Goal: Task Accomplishment & Management: Use online tool/utility

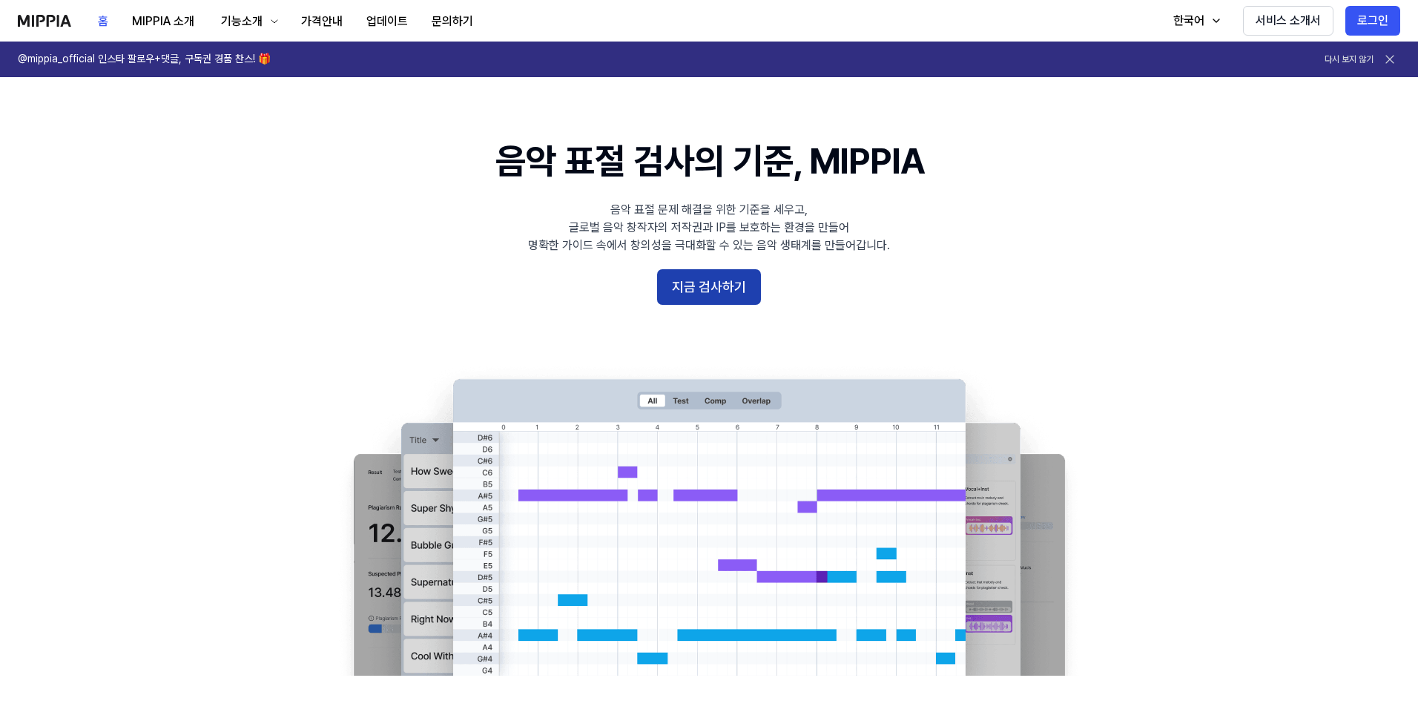
click at [682, 282] on button "지금 검사하기" at bounding box center [709, 287] width 104 height 36
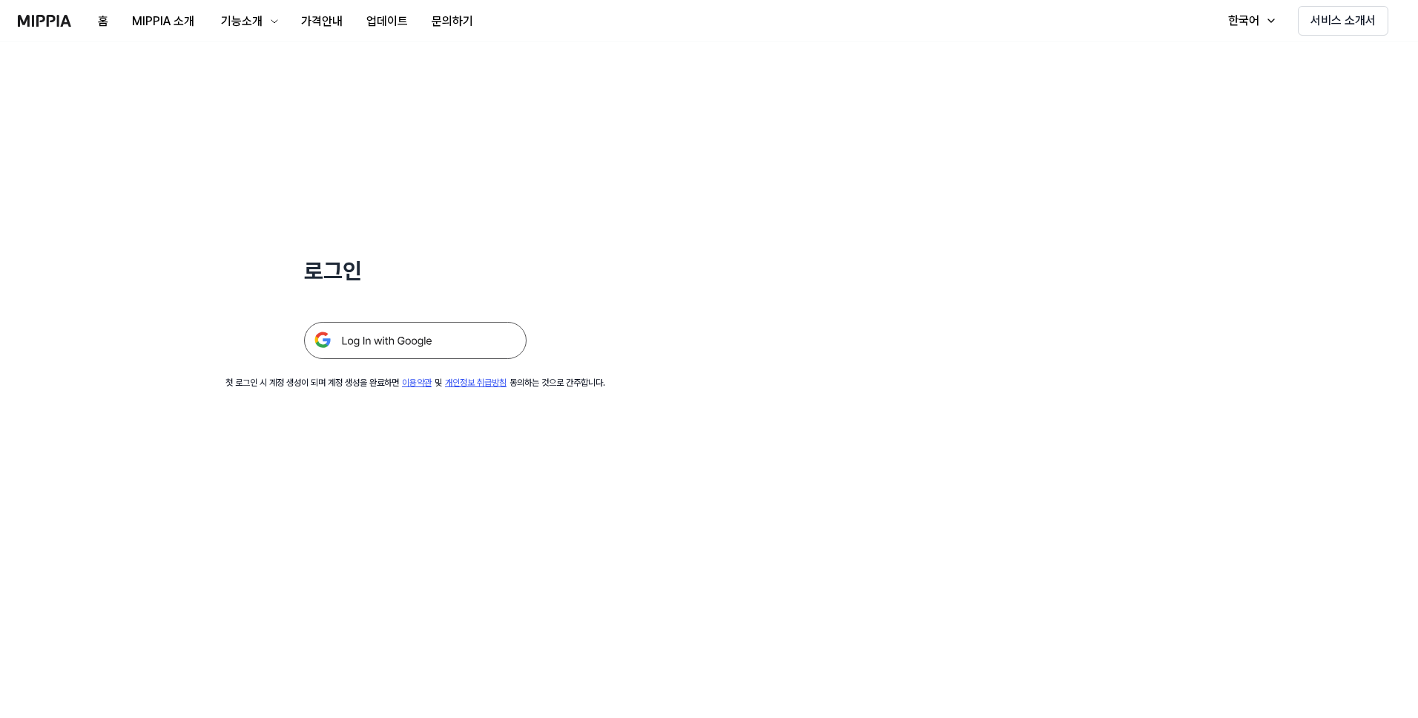
click at [432, 335] on img at bounding box center [415, 340] width 222 height 37
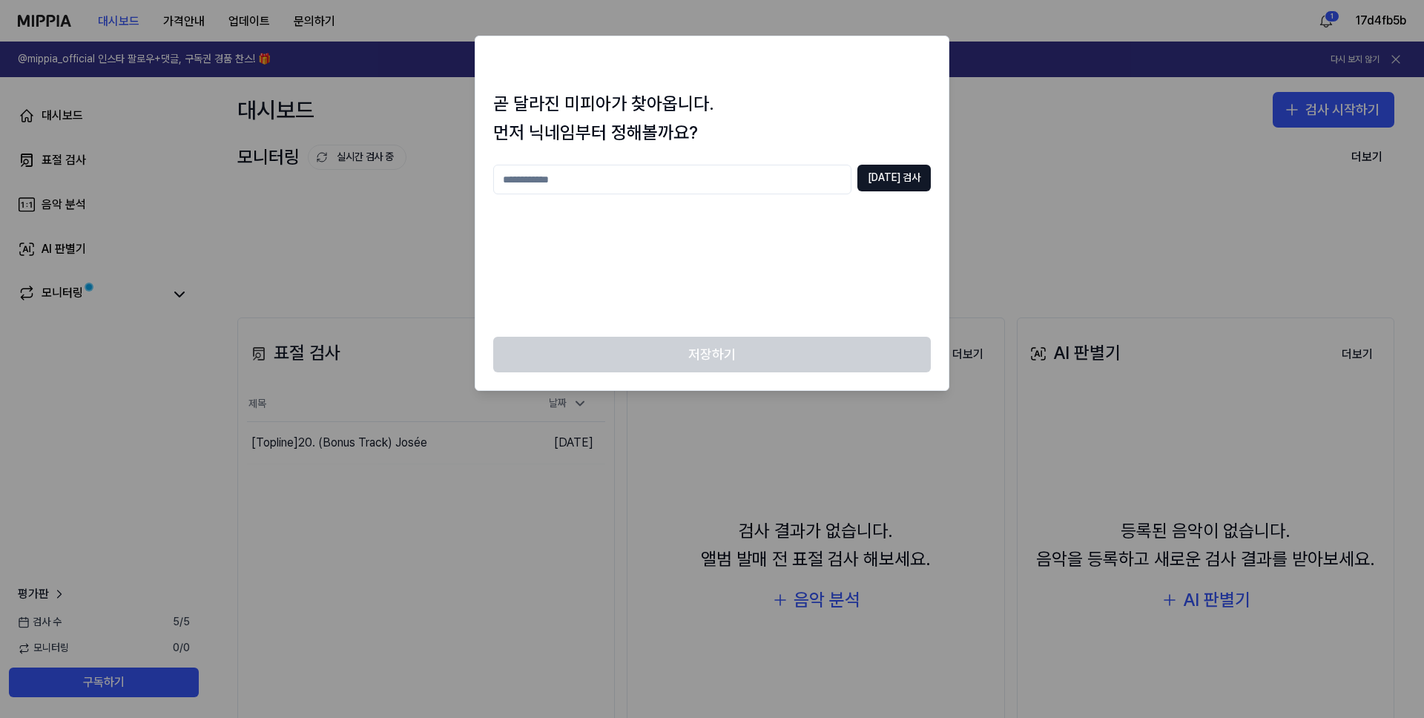
click at [725, 306] on div "중복 검사" at bounding box center [712, 242] width 438 height 154
click at [689, 181] on input "text" at bounding box center [672, 180] width 358 height 30
type input "*"
type input "**"
click at [907, 175] on button "중복 검사" at bounding box center [893, 178] width 73 height 27
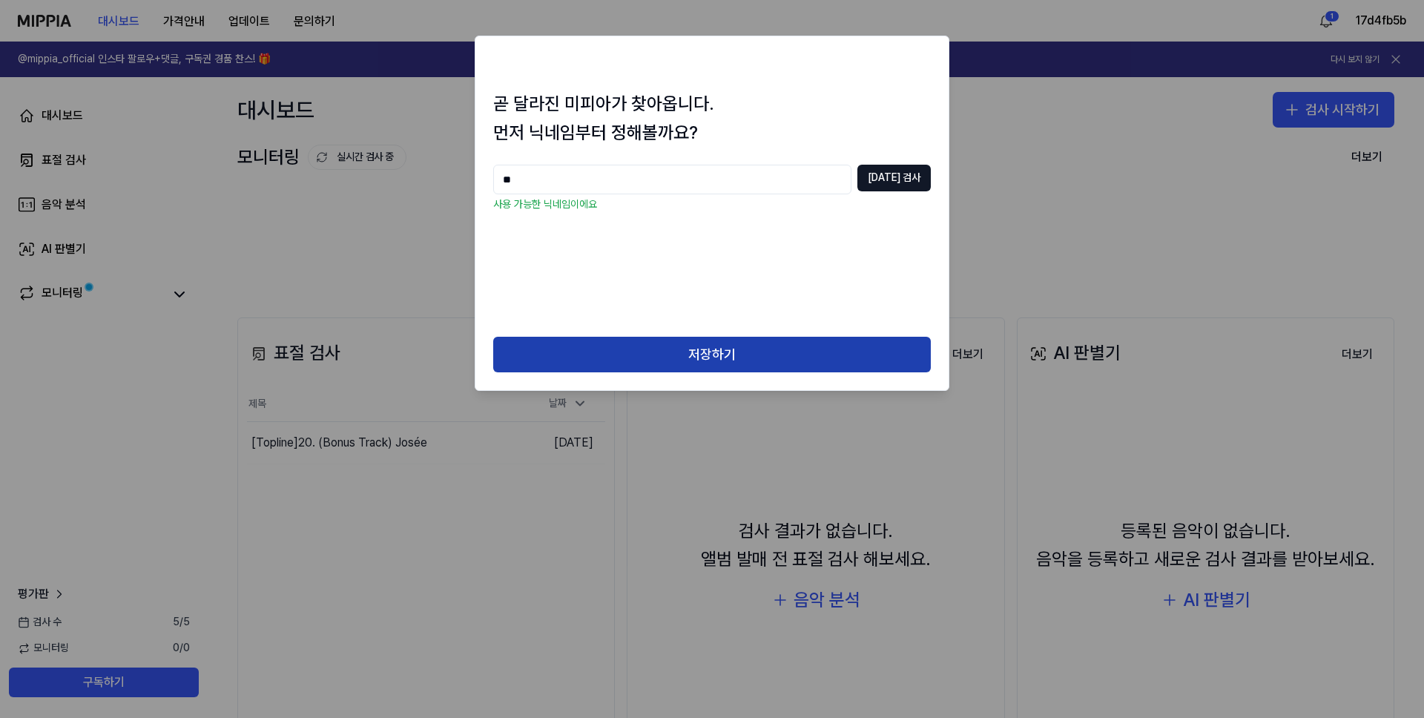
click at [750, 369] on button "저장하기" at bounding box center [712, 355] width 438 height 36
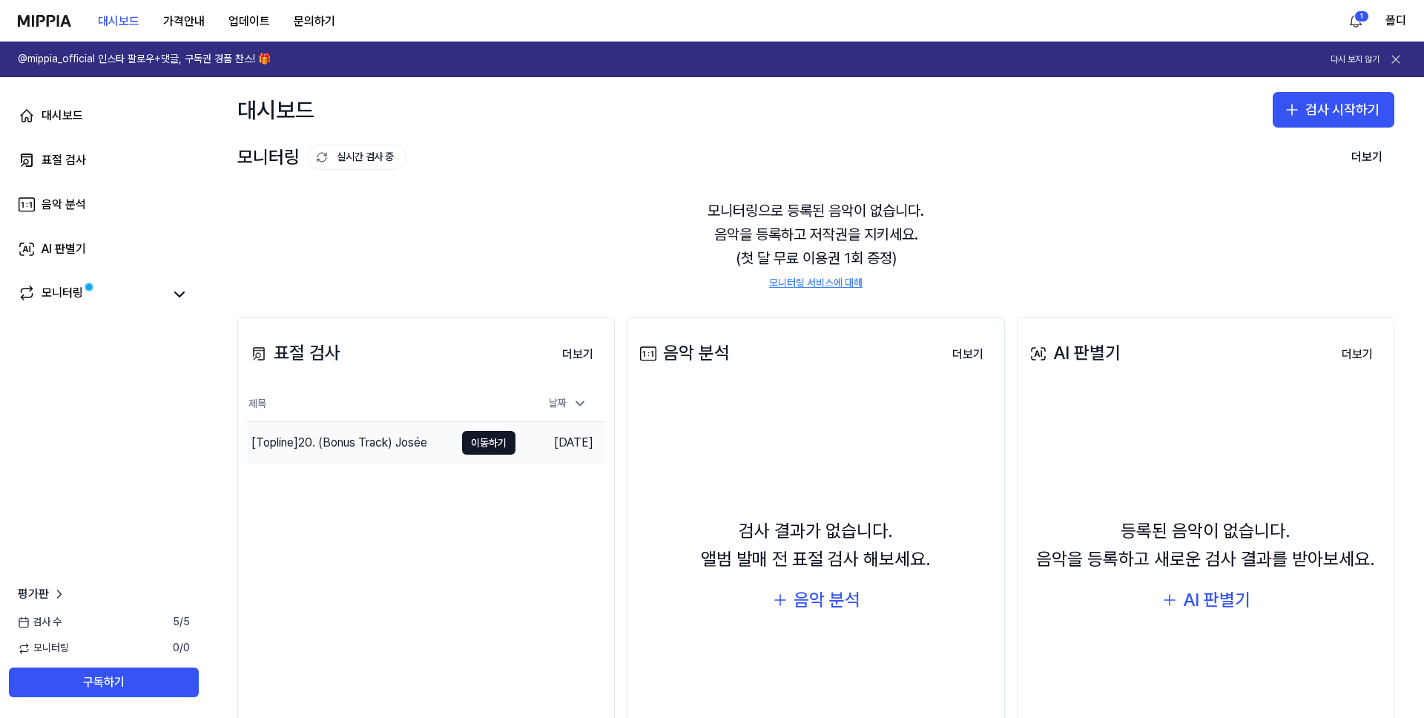
click at [424, 449] on div "[Topline] 20. (Bonus Track) Josée" at bounding box center [339, 443] width 176 height 18
click at [1284, 102] on icon "button" at bounding box center [1292, 110] width 18 height 18
click at [1282, 154] on div "표절 검사" at bounding box center [1269, 150] width 38 height 15
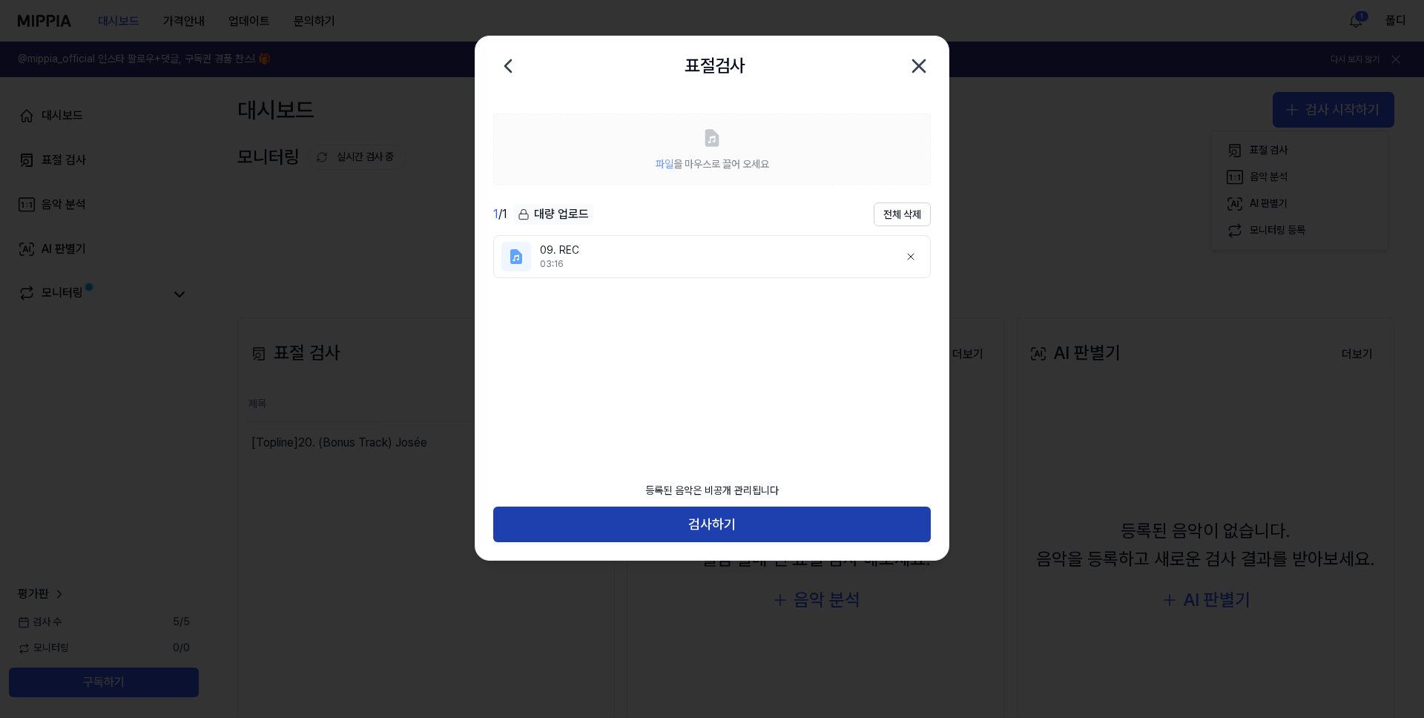
click at [698, 527] on button "검사하기" at bounding box center [712, 525] width 438 height 36
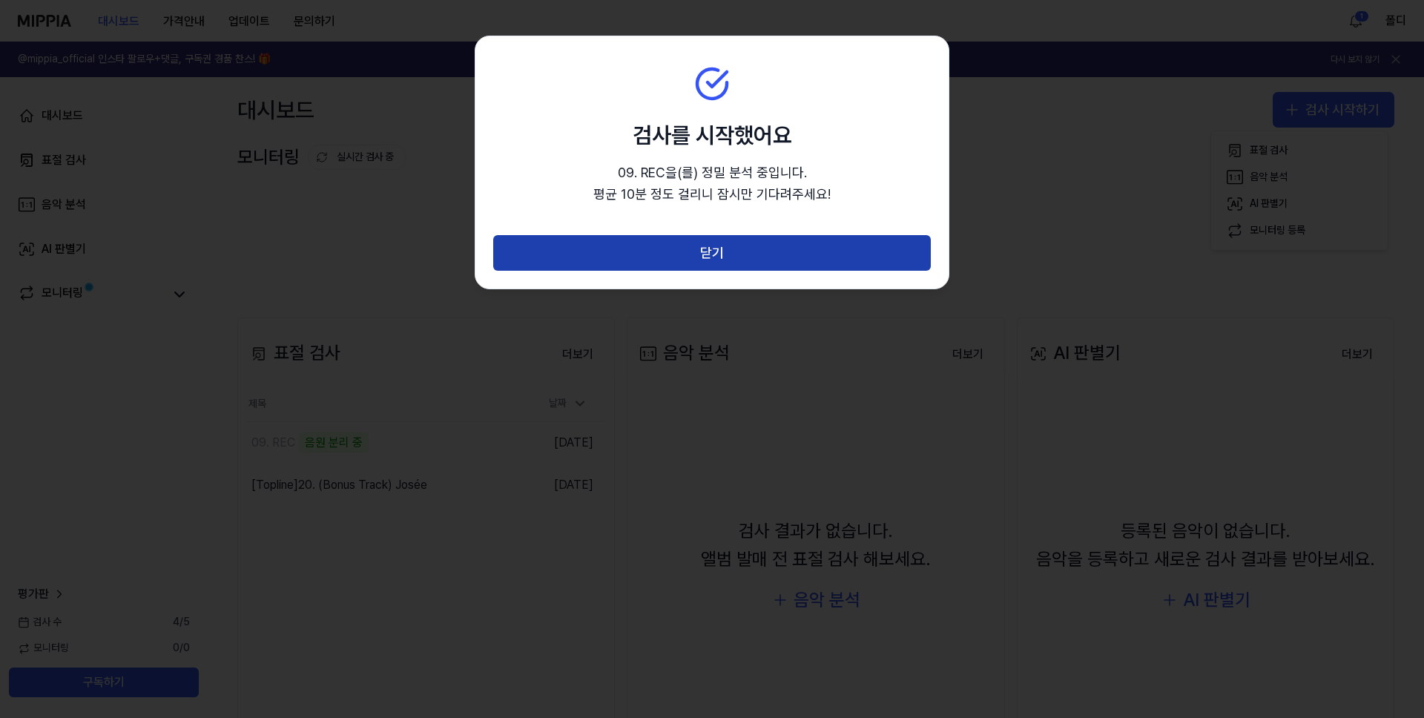
click at [731, 254] on button "닫기" at bounding box center [712, 253] width 438 height 36
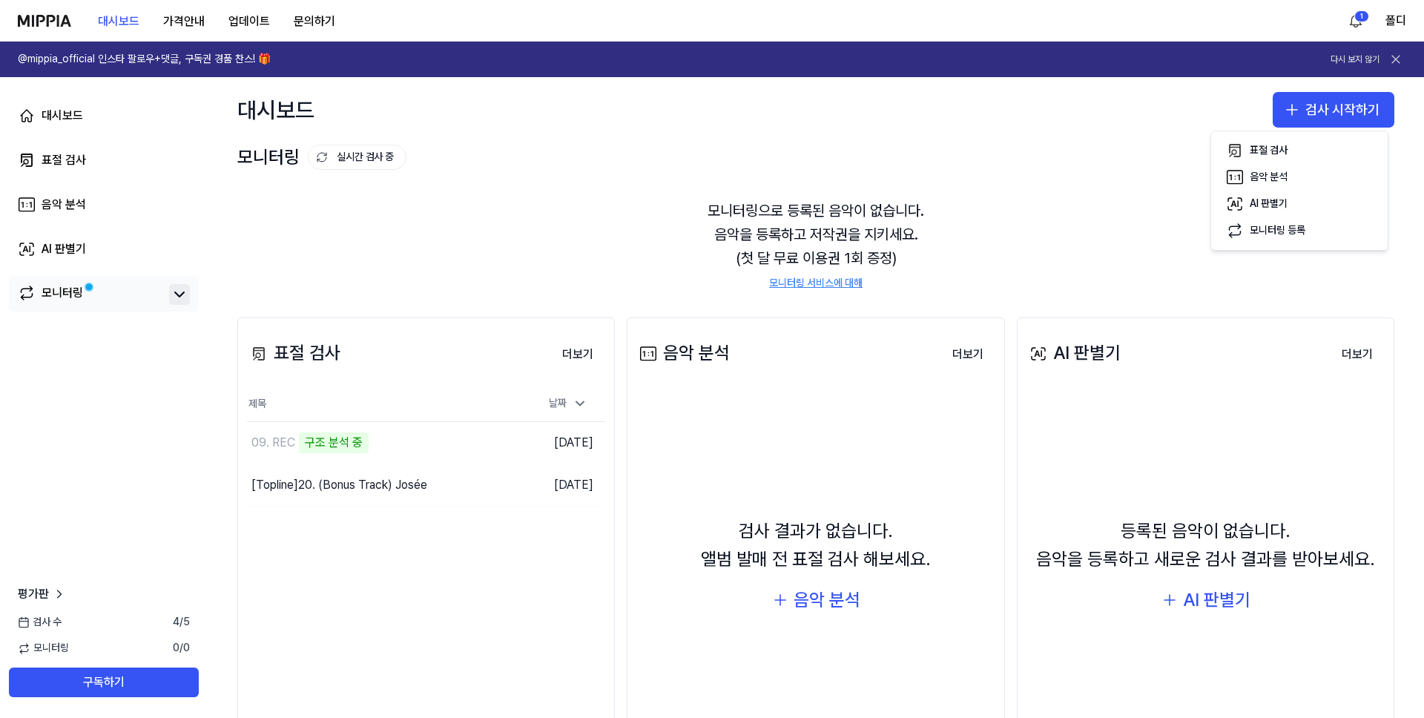
click at [175, 296] on icon at bounding box center [180, 295] width 18 height 18
click at [179, 296] on icon at bounding box center [180, 295] width 18 height 18
click at [563, 352] on button "더보기" at bounding box center [577, 355] width 55 height 30
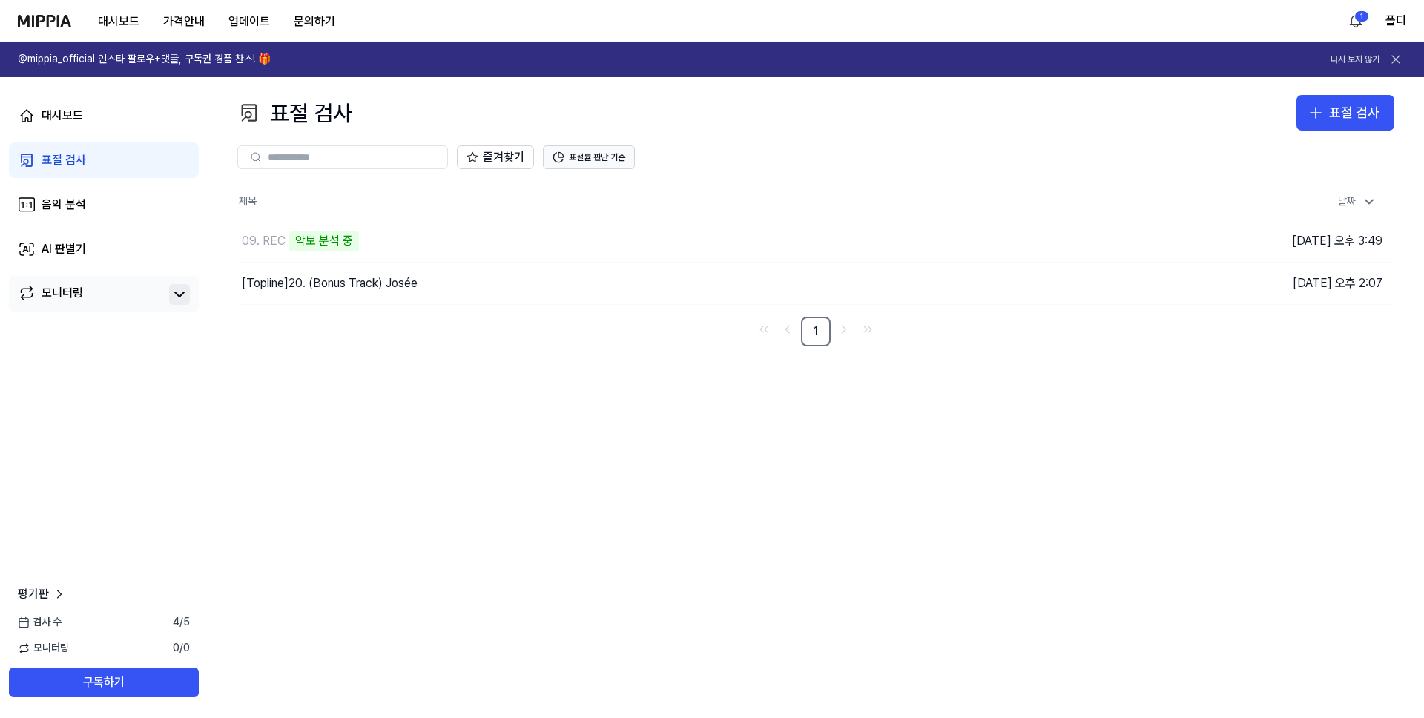
click at [606, 153] on button "표절률 판단 기준" at bounding box center [589, 157] width 92 height 24
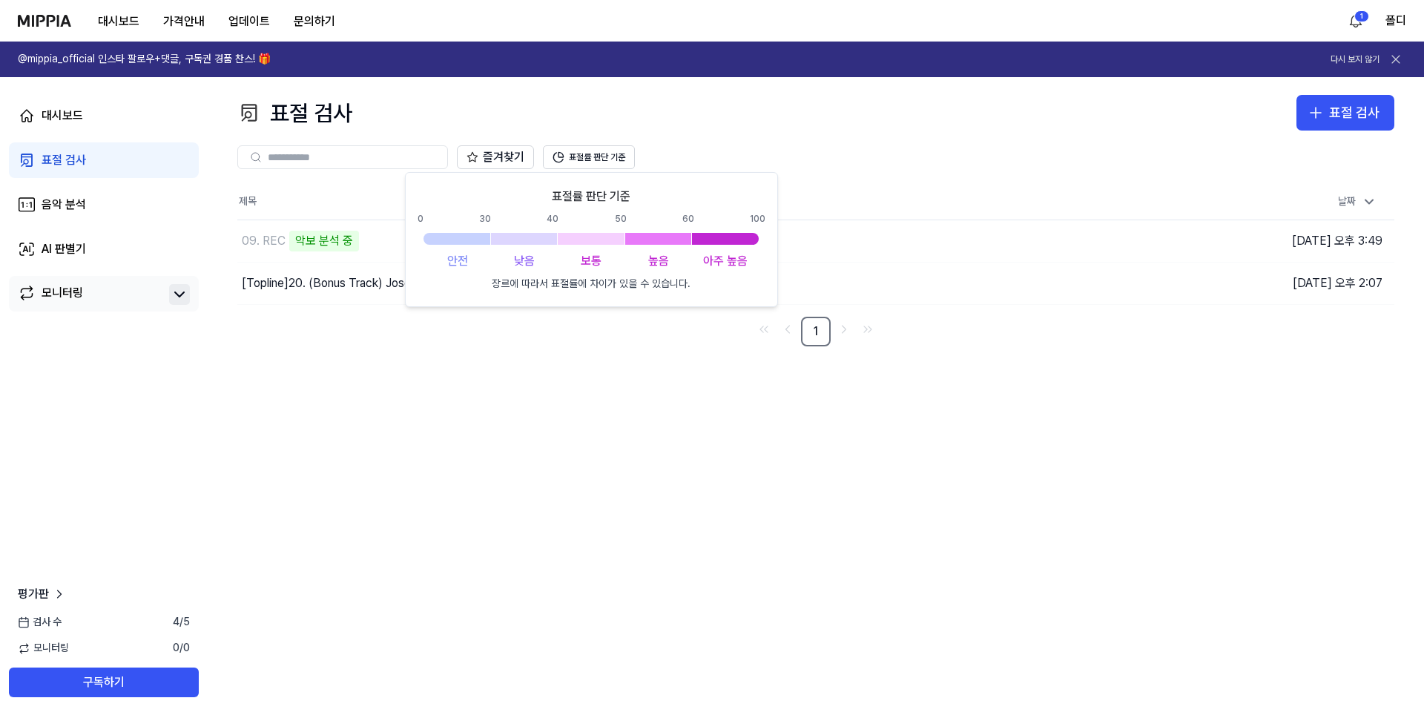
click at [299, 404] on div "표절 검사 표절 검사 표절 검사 음악 분석 AI 판별기 즐겨찾기 표절률 판단 기준 제목 날짜 09. REC 악보 분석 중 이동하기 2025.1…" at bounding box center [816, 397] width 1216 height 641
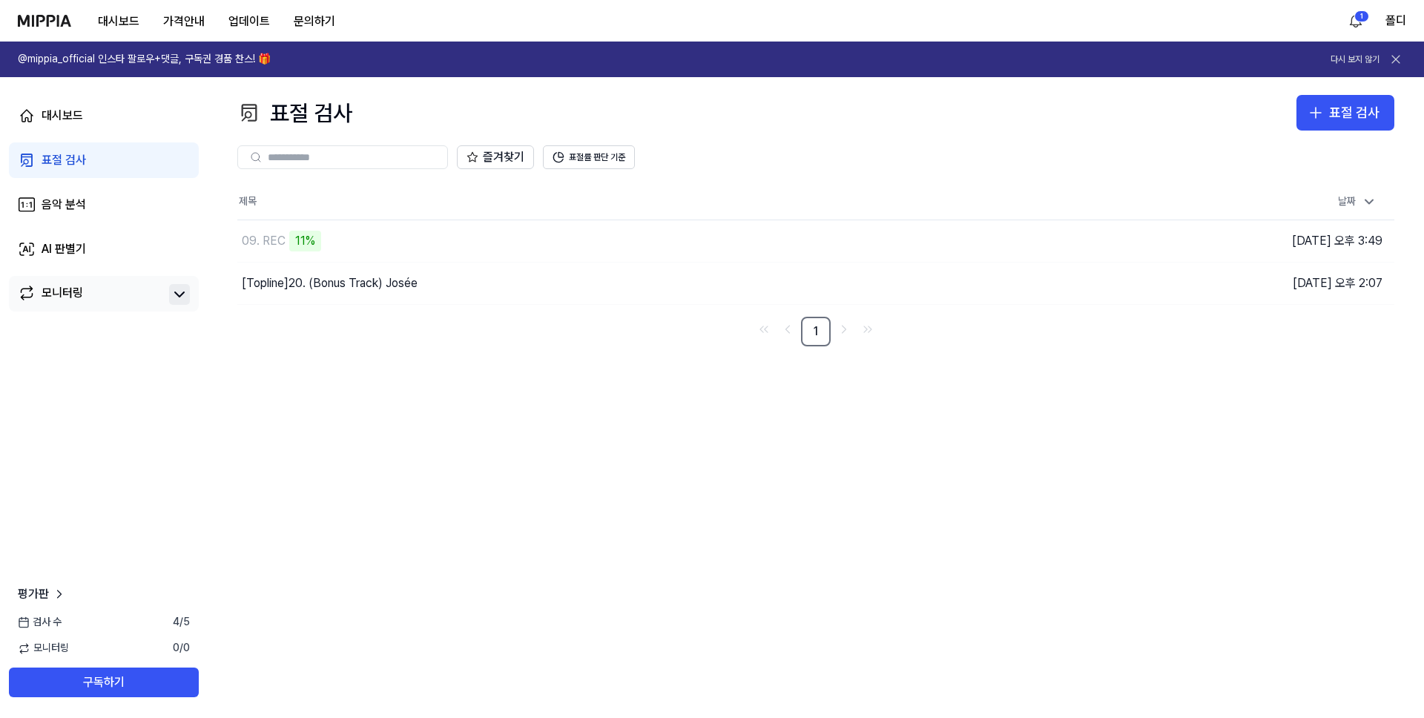
click at [63, 20] on img at bounding box center [44, 21] width 53 height 12
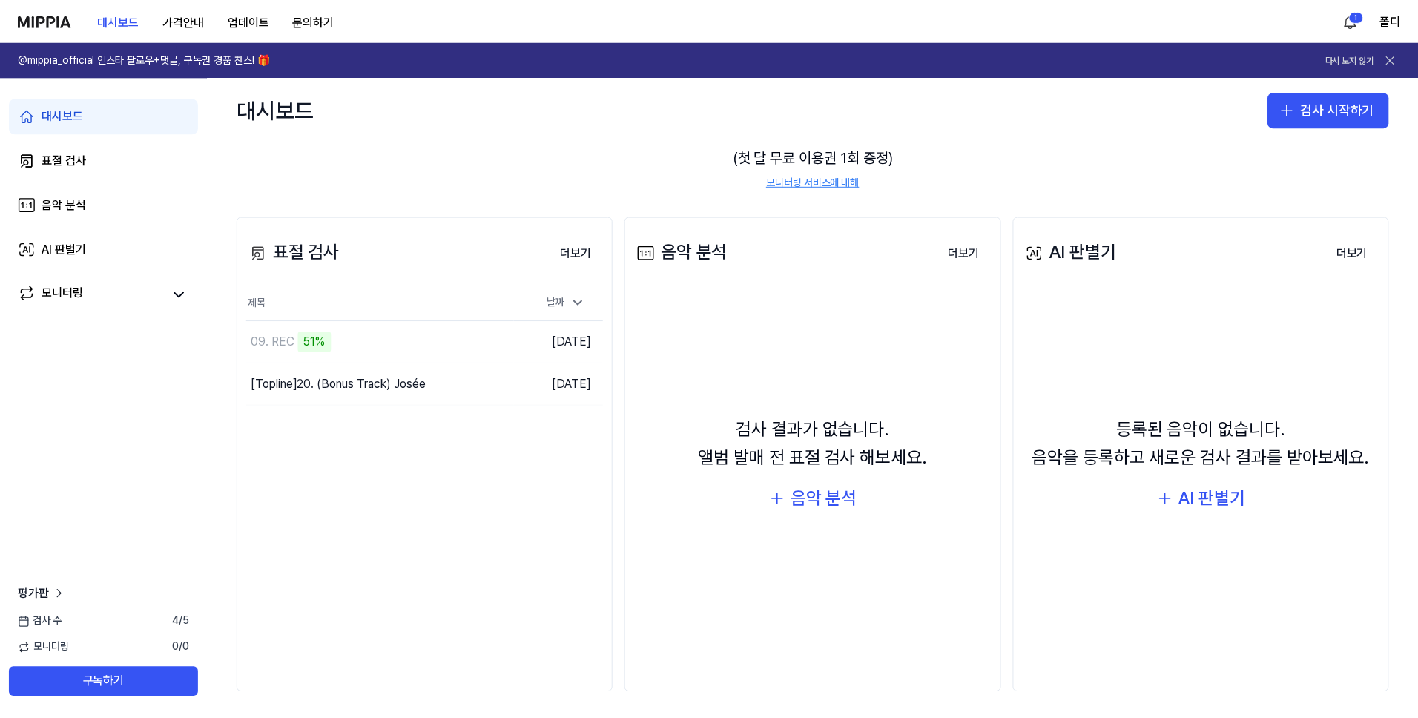
scroll to position [105, 0]
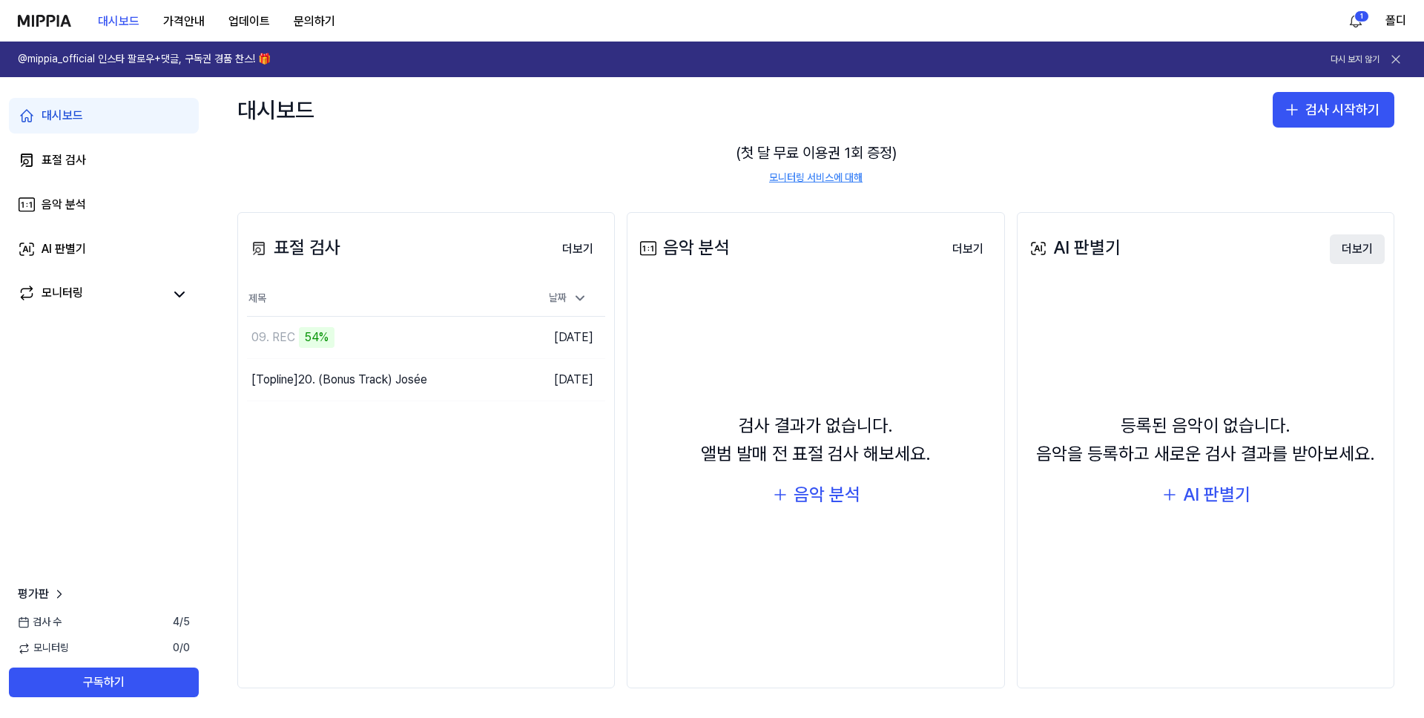
click at [1362, 248] on button "더보기" at bounding box center [1357, 249] width 55 height 30
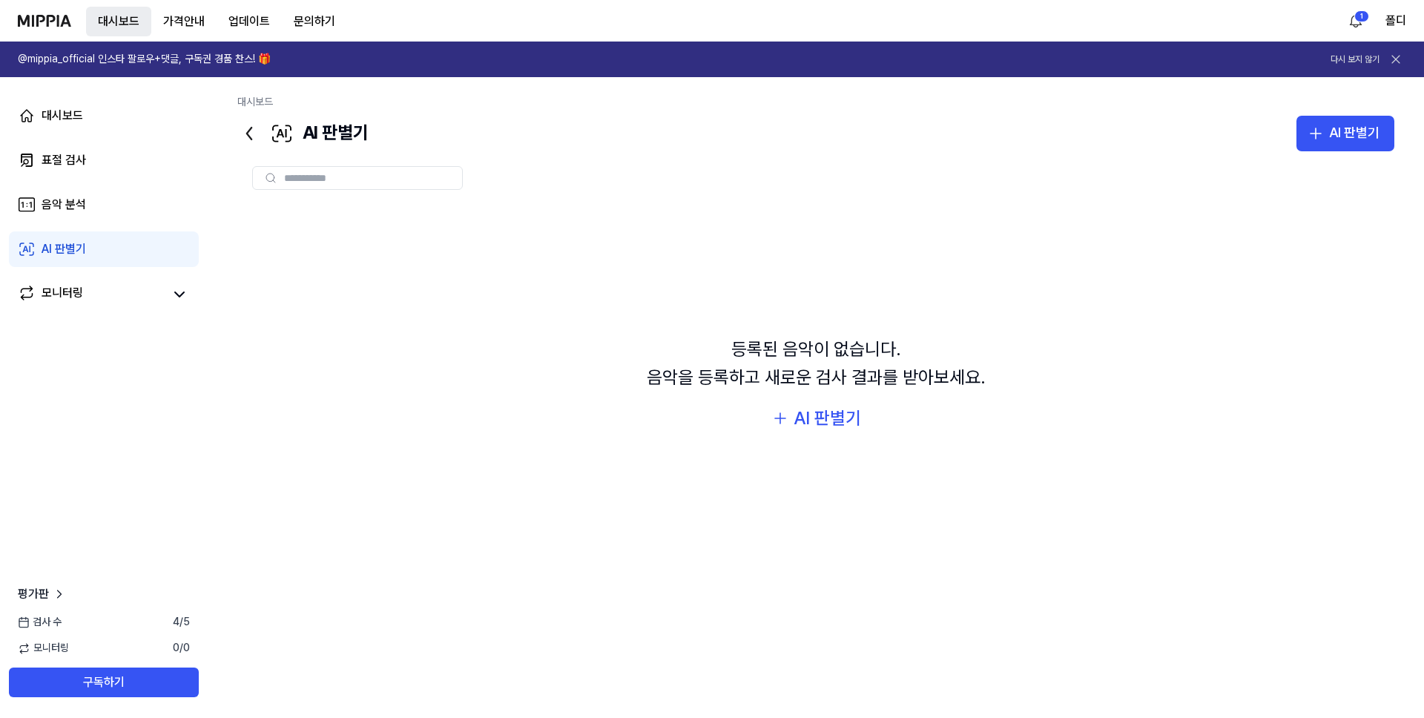
click at [115, 27] on button "대시보드" at bounding box center [118, 22] width 65 height 30
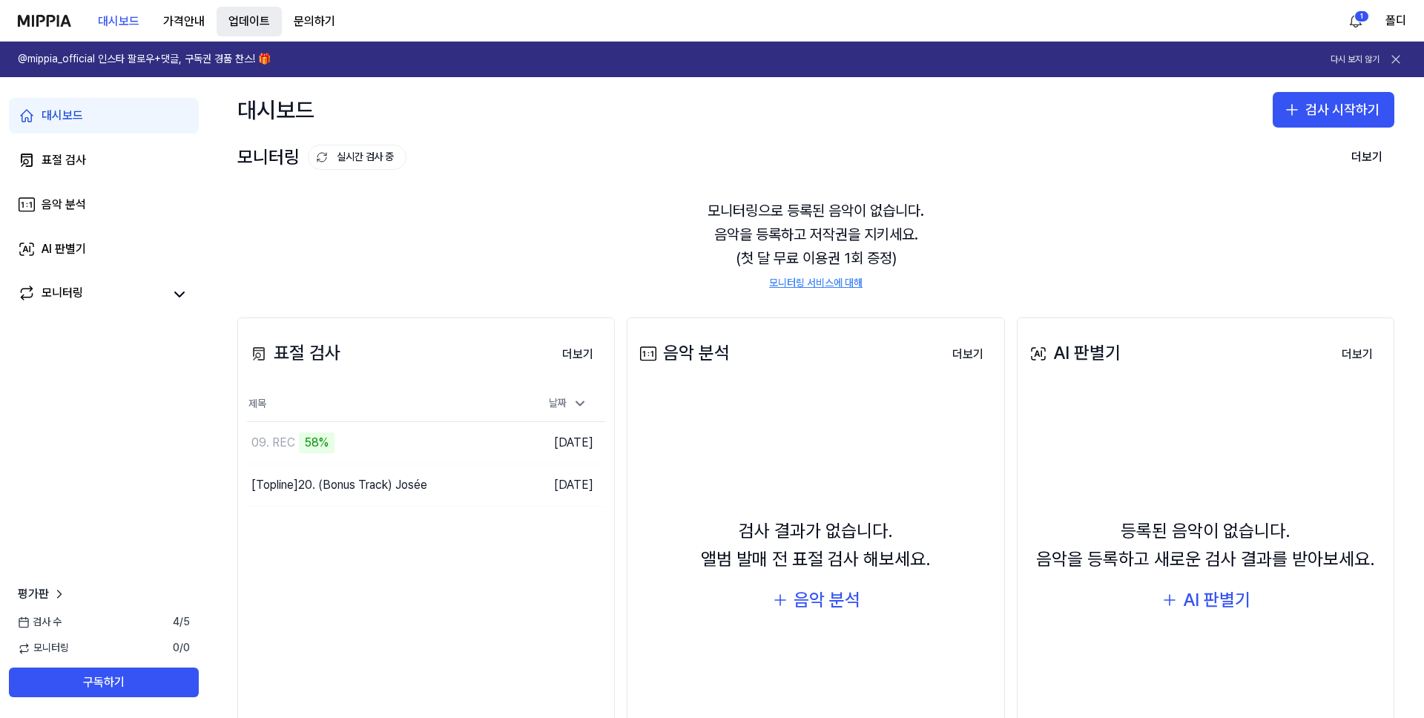
click at [270, 24] on button "업데이트" at bounding box center [249, 22] width 65 height 30
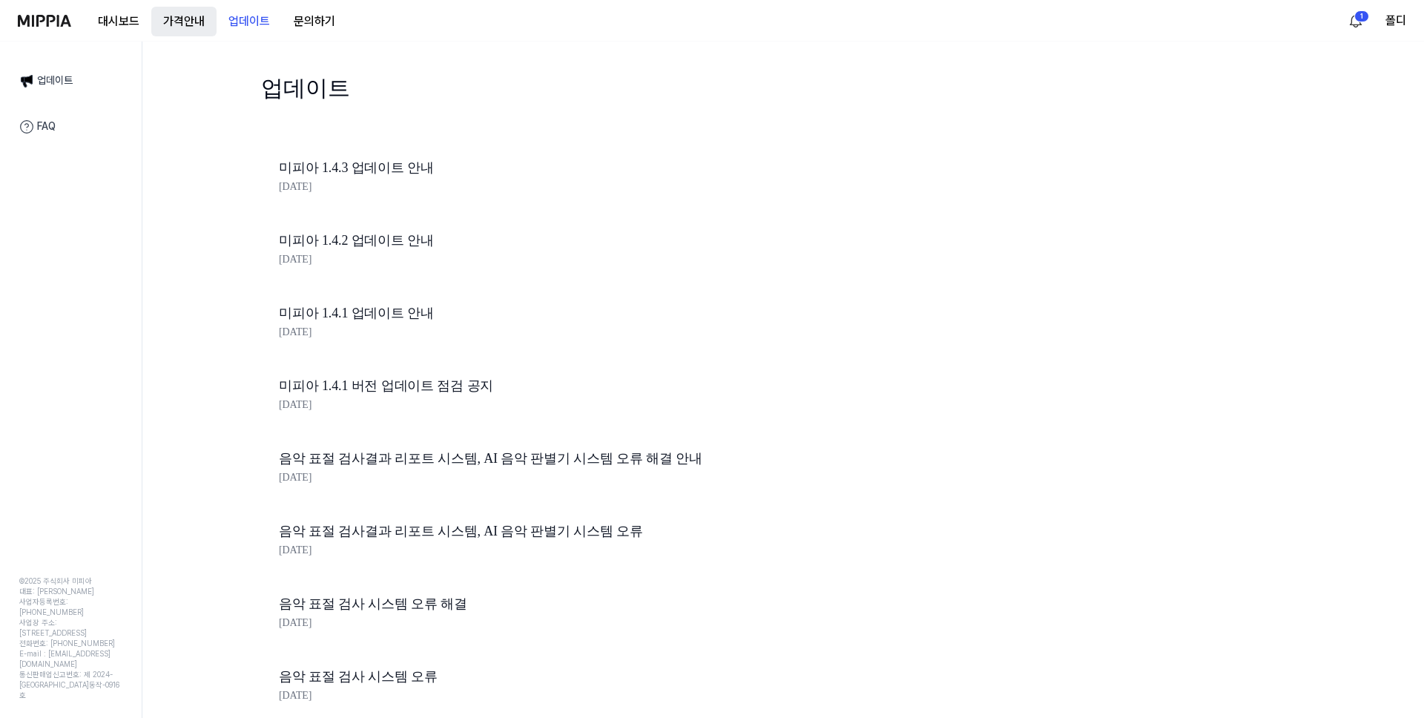
click at [205, 31] on button "가격안내" at bounding box center [183, 22] width 65 height 30
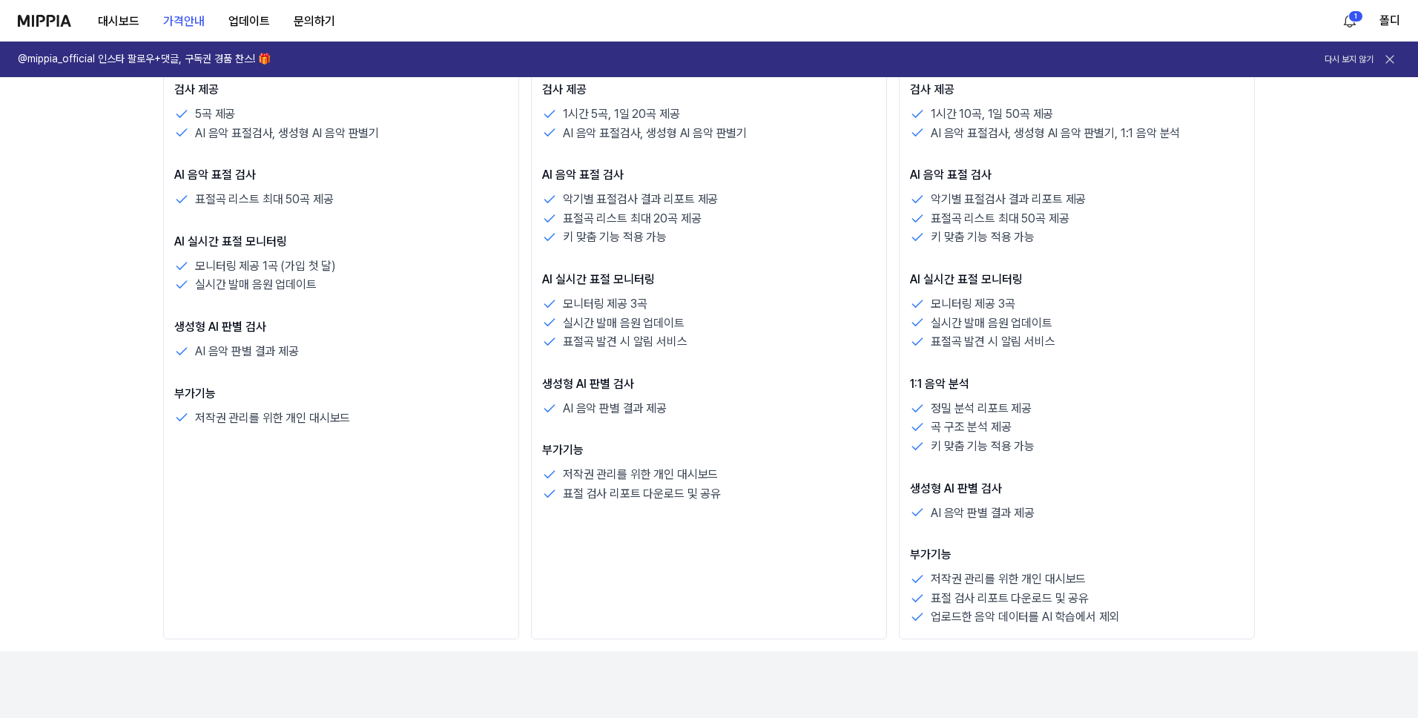
scroll to position [442, 0]
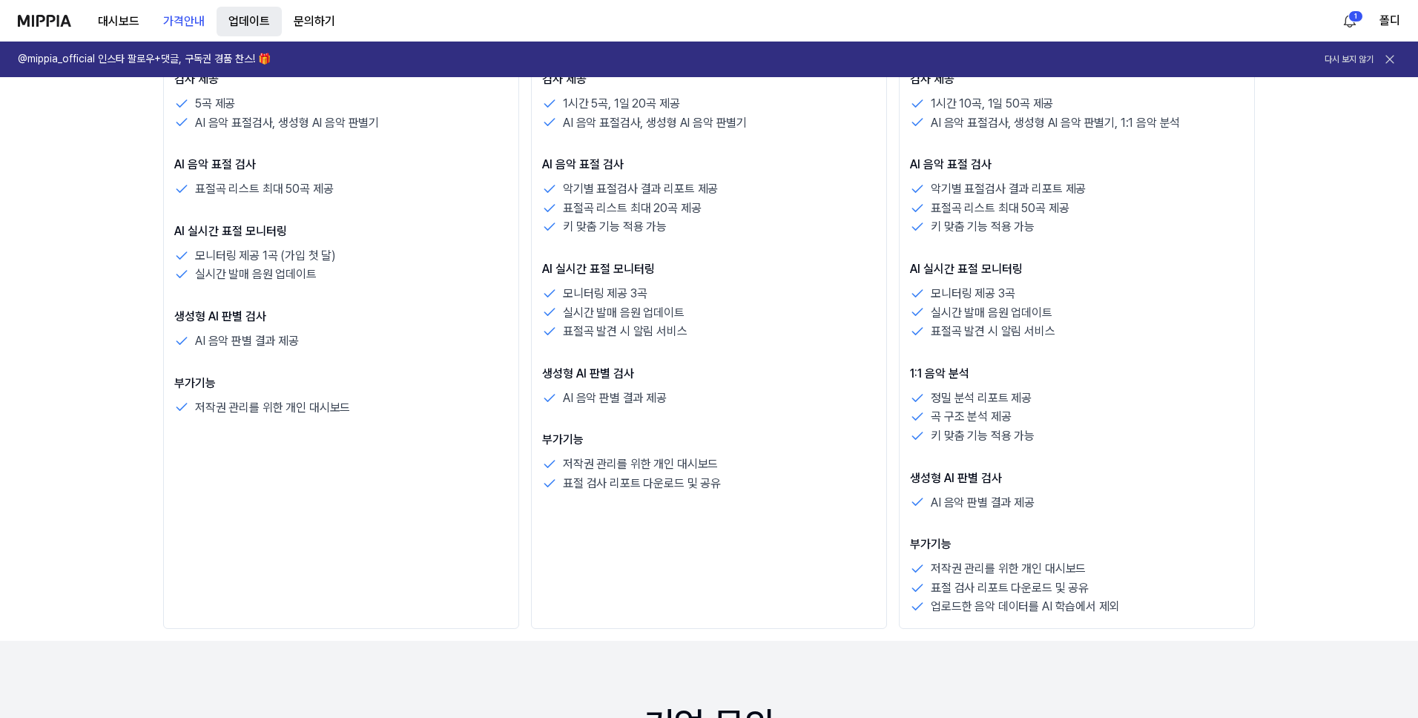
click at [245, 33] on button "업데이트" at bounding box center [249, 22] width 65 height 30
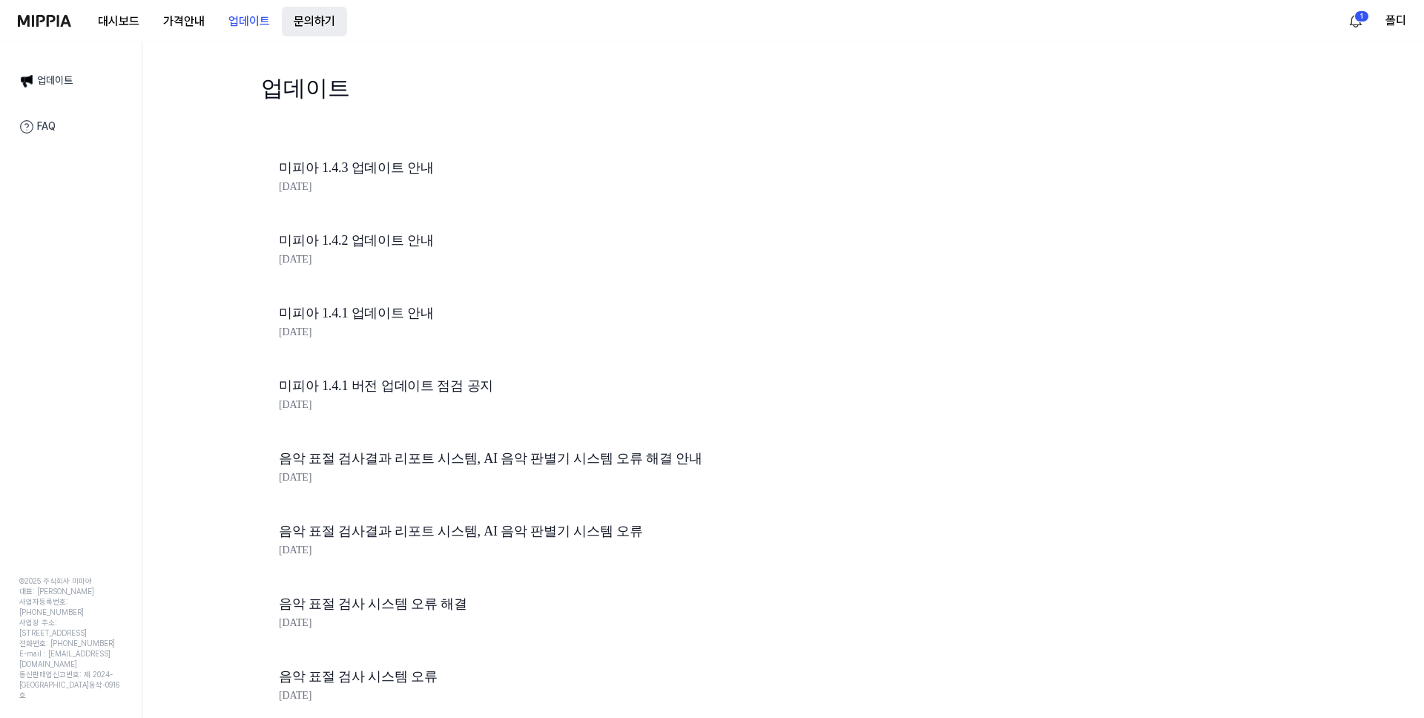
click at [299, 28] on button "문의하기" at bounding box center [314, 22] width 65 height 30
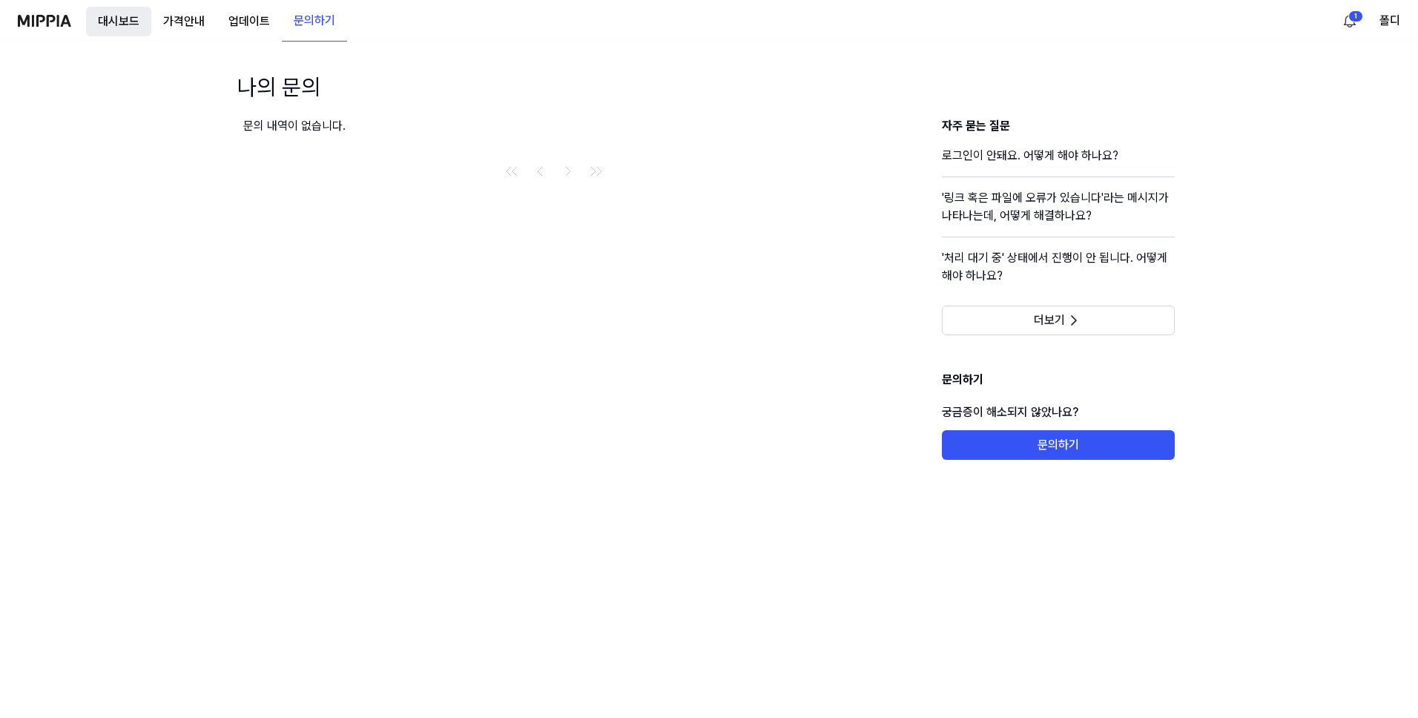
click at [128, 13] on button "대시보드" at bounding box center [118, 22] width 65 height 30
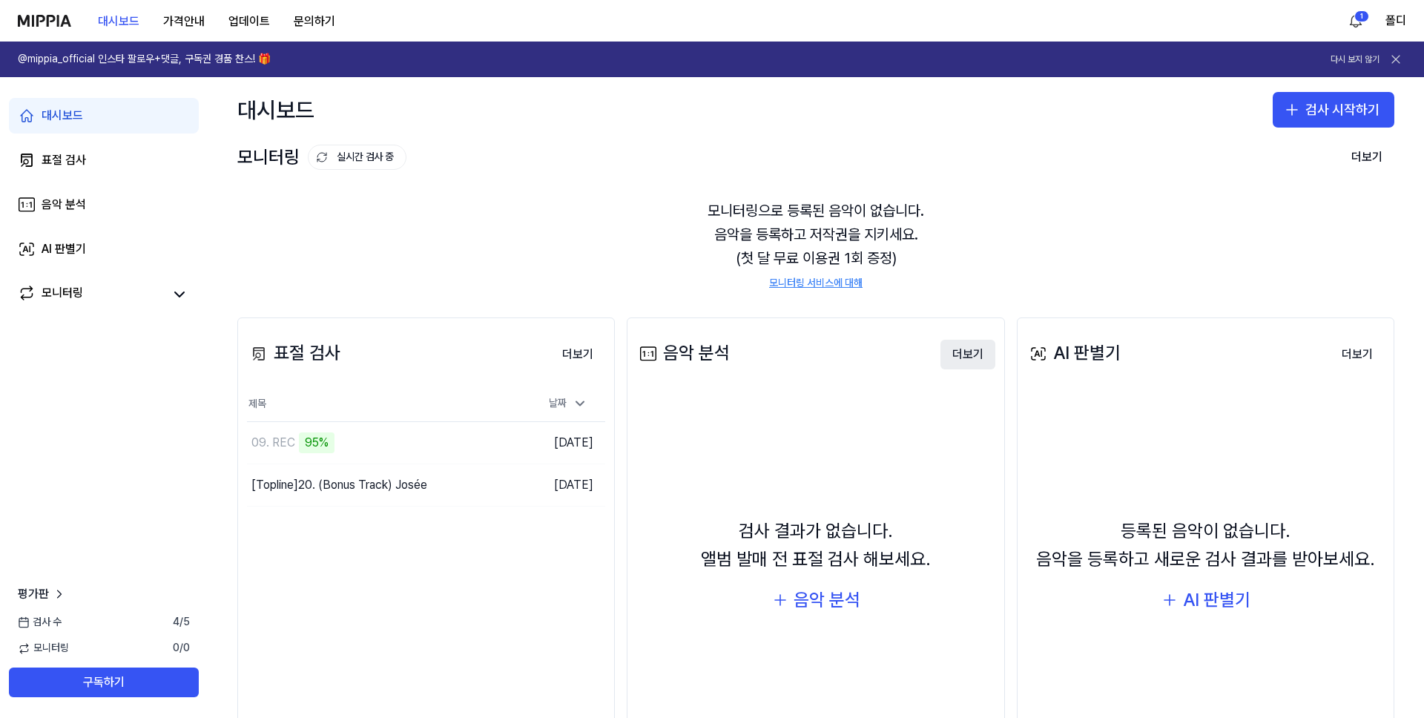
click at [962, 354] on button "더보기" at bounding box center [967, 355] width 55 height 30
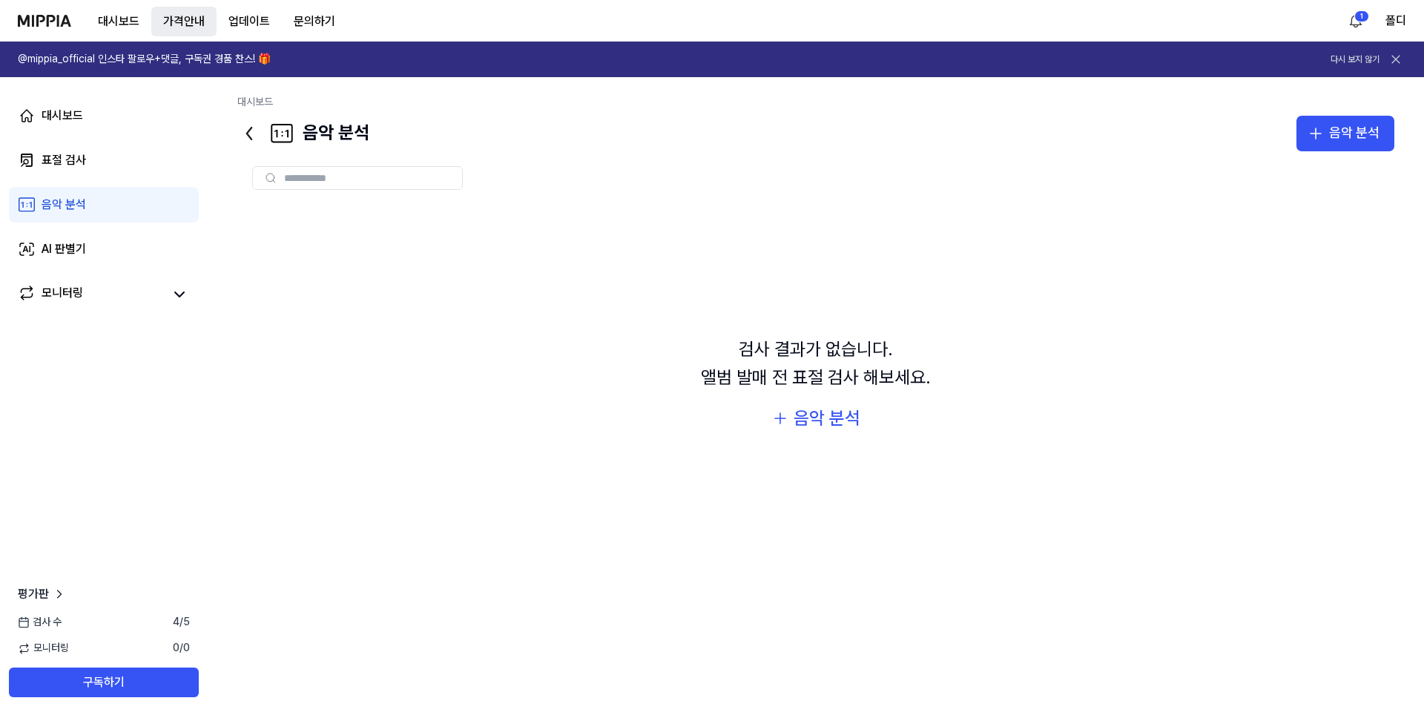
click at [194, 28] on button "가격안내" at bounding box center [183, 22] width 65 height 30
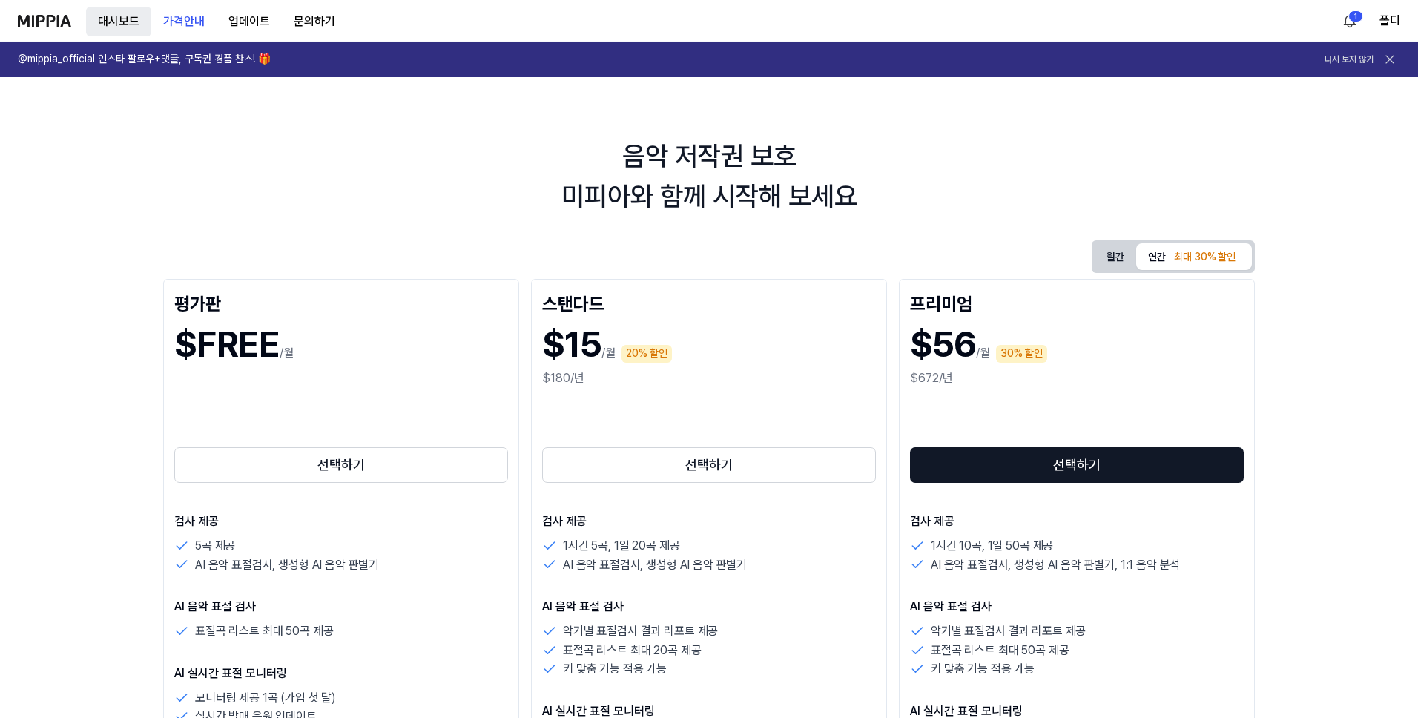
click at [133, 29] on button "대시보드" at bounding box center [118, 22] width 65 height 30
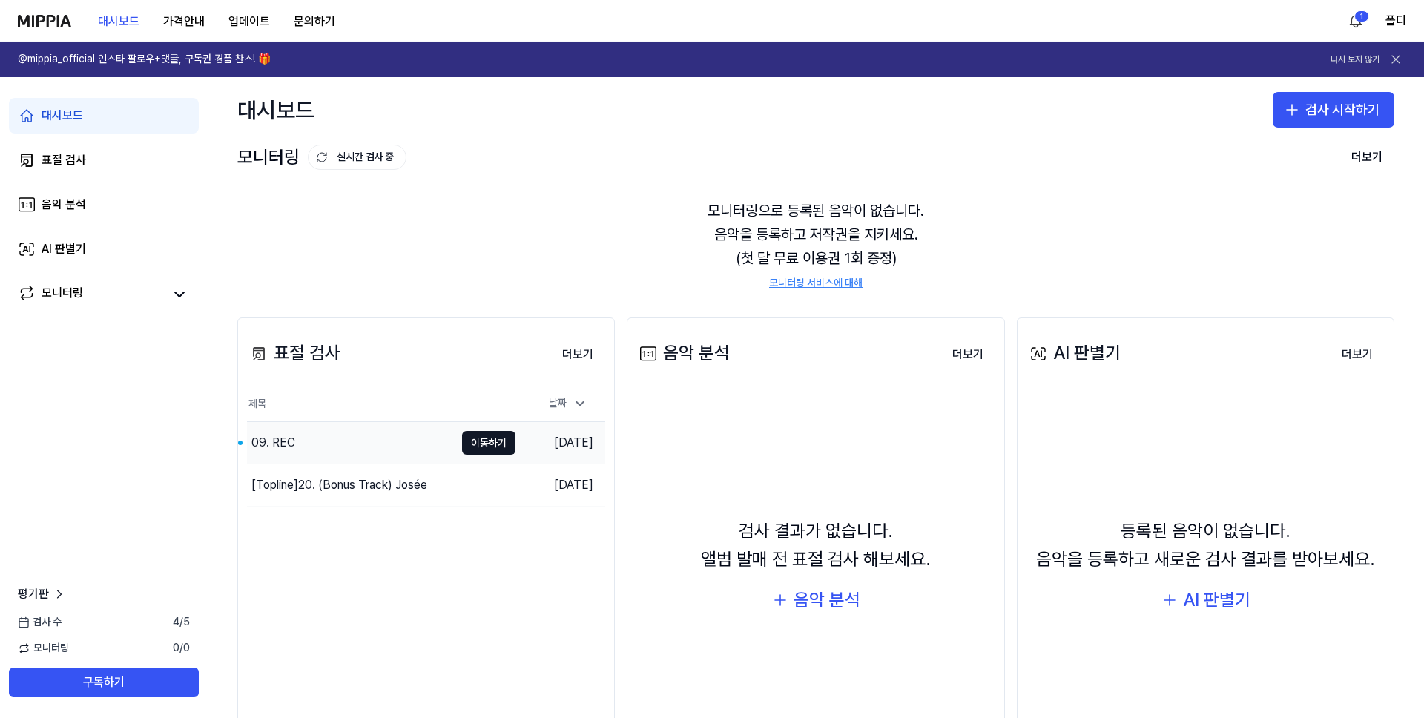
click at [284, 448] on div "09. REC" at bounding box center [273, 443] width 44 height 18
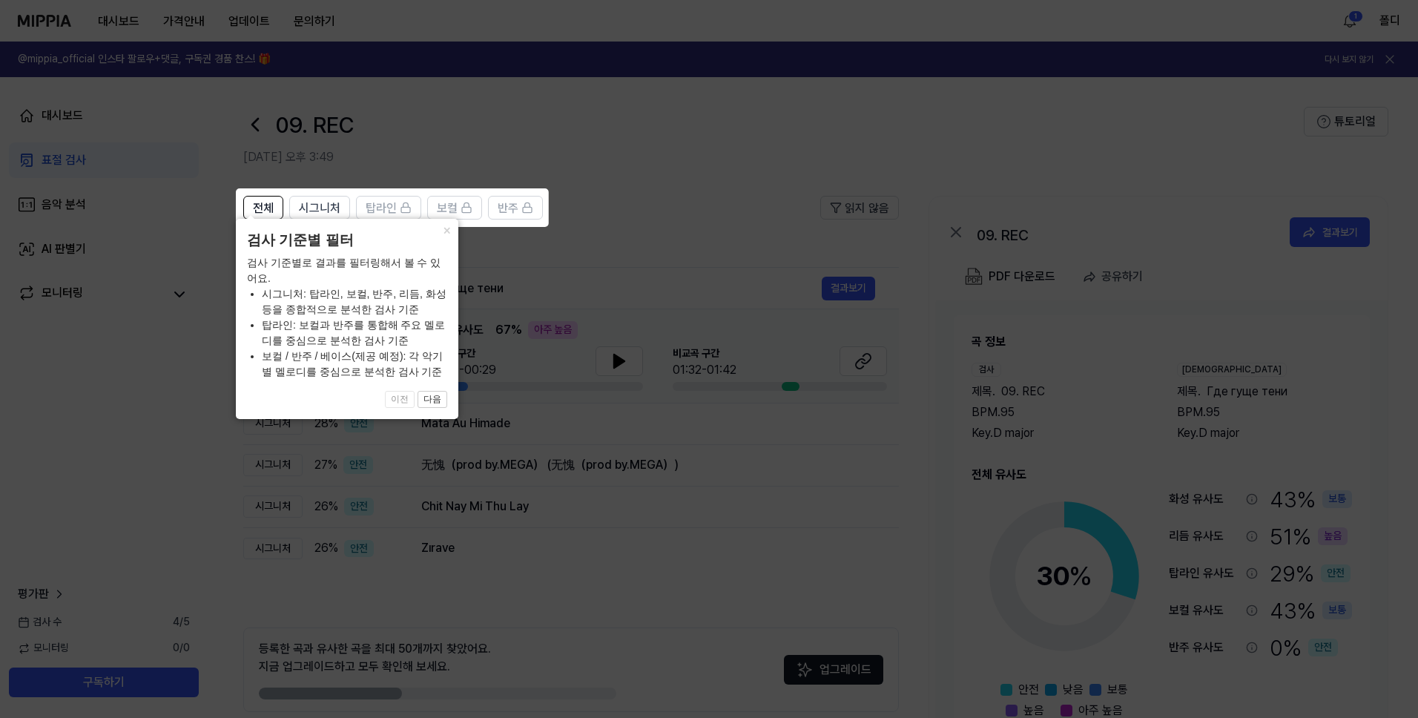
click at [443, 409] on div "× 검사 기준별 필터 검사 기준별로 결과를 필터링해서 볼 수 있어요. 시그니처: 탑라인, 보컬, 반주, 리듬, 화성 등을 종합적으로 분석한 검…" at bounding box center [347, 319] width 222 height 200
click at [443, 403] on button "다음" at bounding box center [433, 400] width 30 height 18
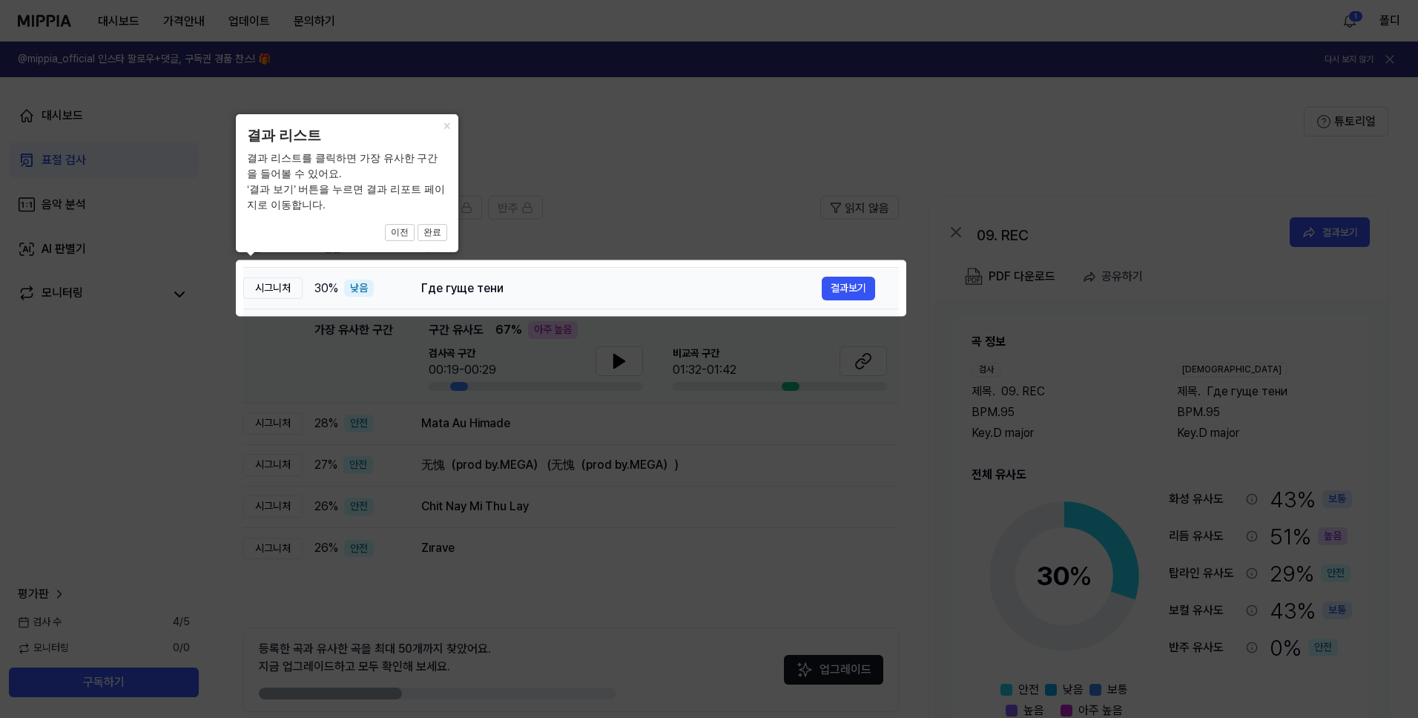
click at [784, 277] on div "Где гуще тени 결과보기" at bounding box center [648, 289] width 454 height 24
click at [436, 231] on button "완료" at bounding box center [433, 233] width 30 height 18
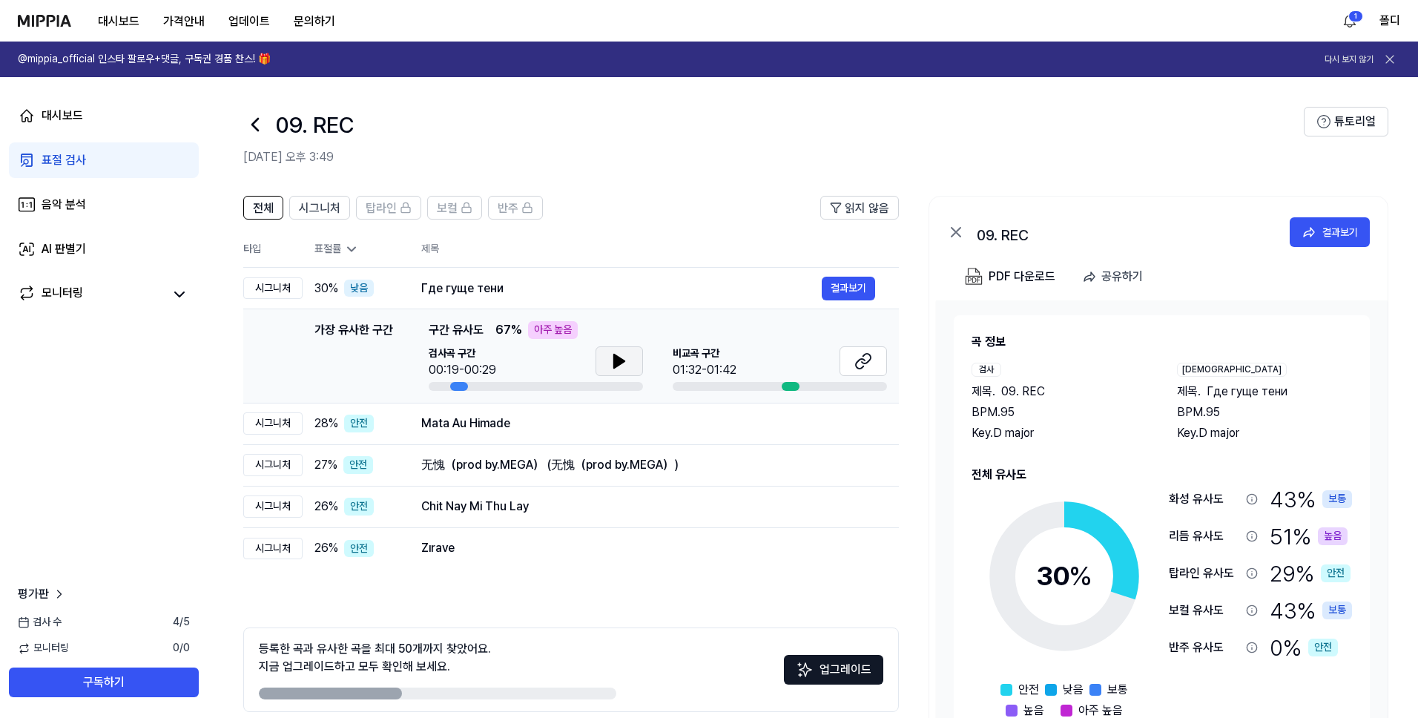
click at [610, 360] on icon at bounding box center [619, 361] width 18 height 18
click at [614, 363] on icon at bounding box center [619, 360] width 10 height 13
click at [615, 364] on icon at bounding box center [616, 361] width 3 height 12
click at [852, 363] on button at bounding box center [863, 361] width 47 height 30
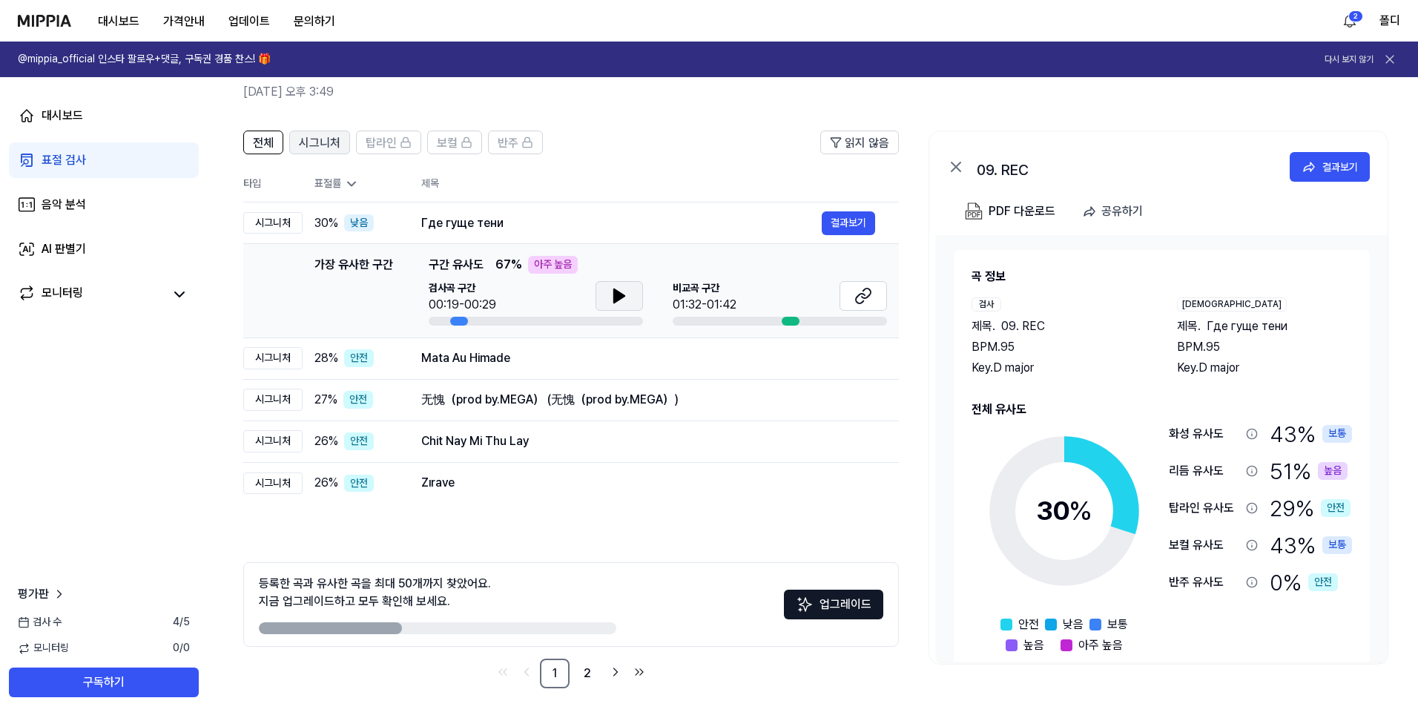
click at [326, 145] on span "시그니처" at bounding box center [320, 143] width 42 height 18
click at [397, 147] on div "탑라인" at bounding box center [389, 142] width 46 height 19
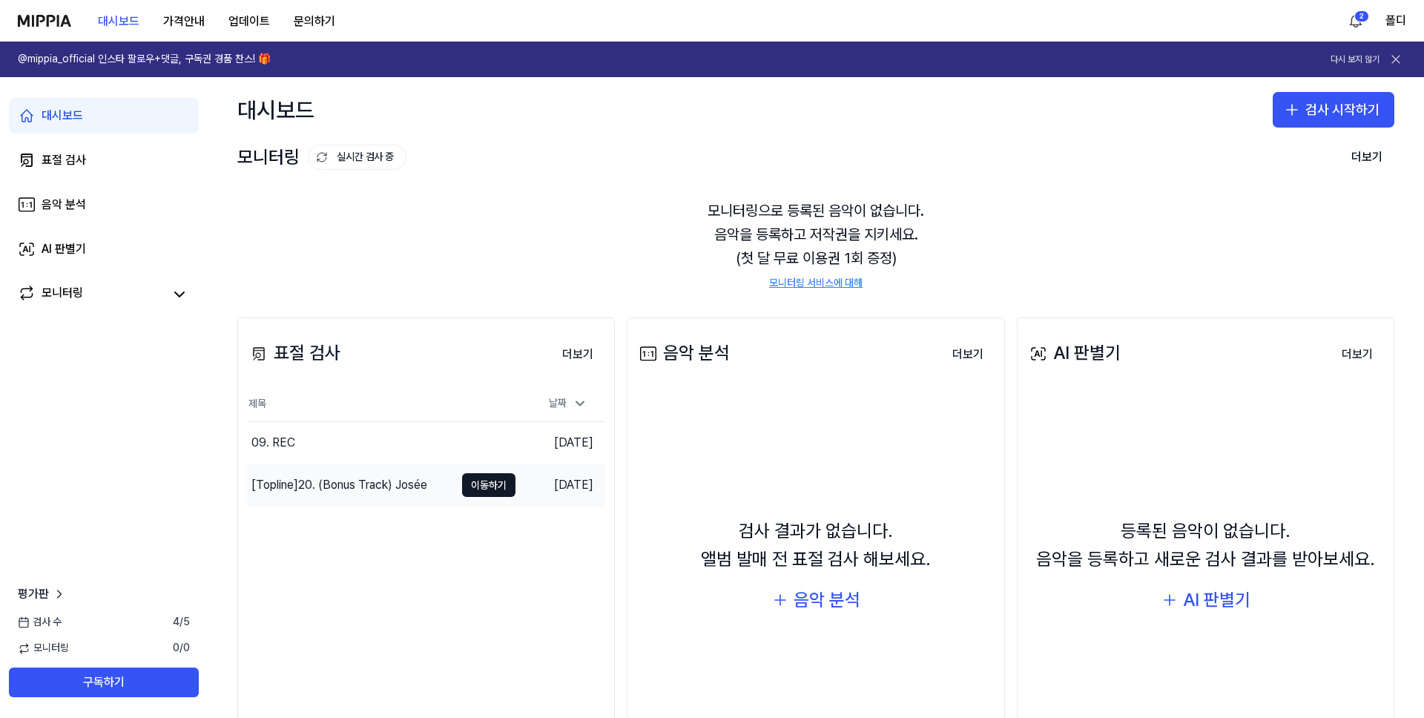
click at [349, 492] on div "[Topline] 20. (Bonus Track) Josée" at bounding box center [339, 485] width 176 height 18
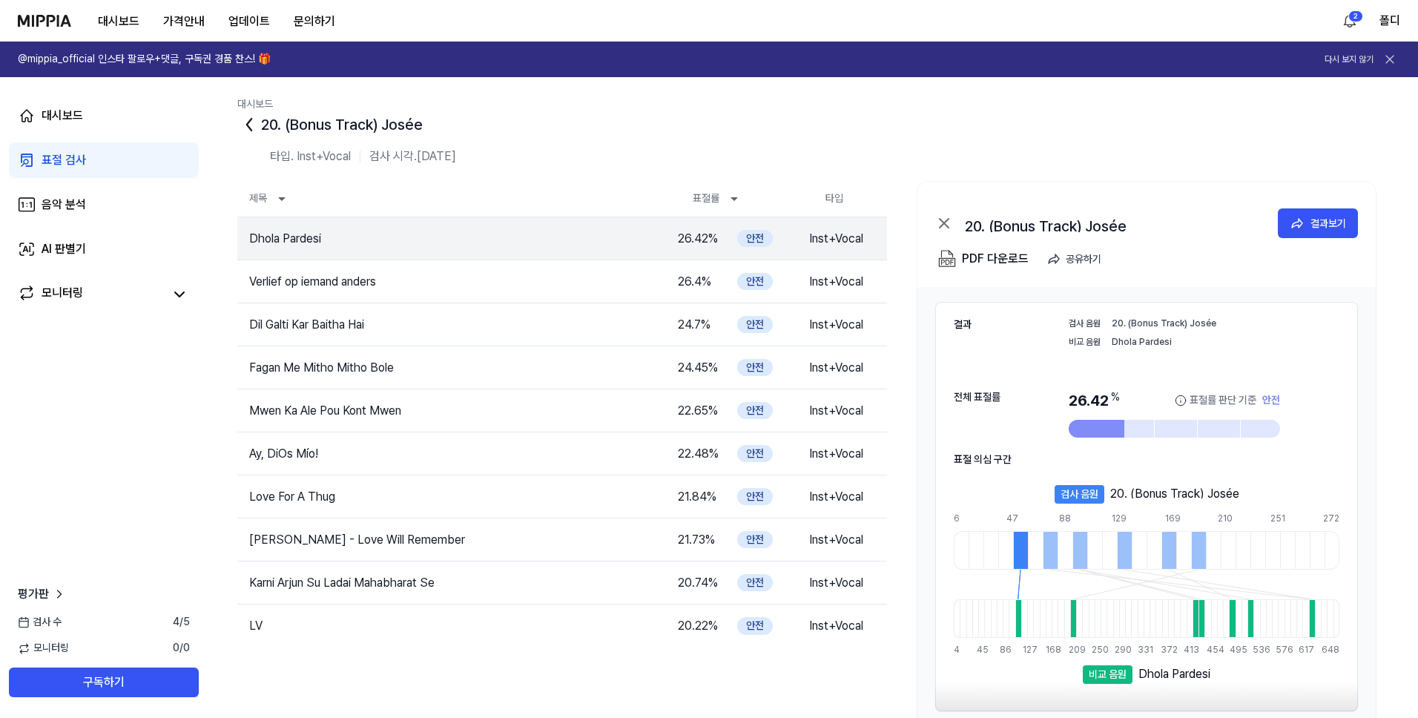
click at [251, 127] on icon at bounding box center [249, 125] width 24 height 24
